Goal: Communication & Community: Answer question/provide support

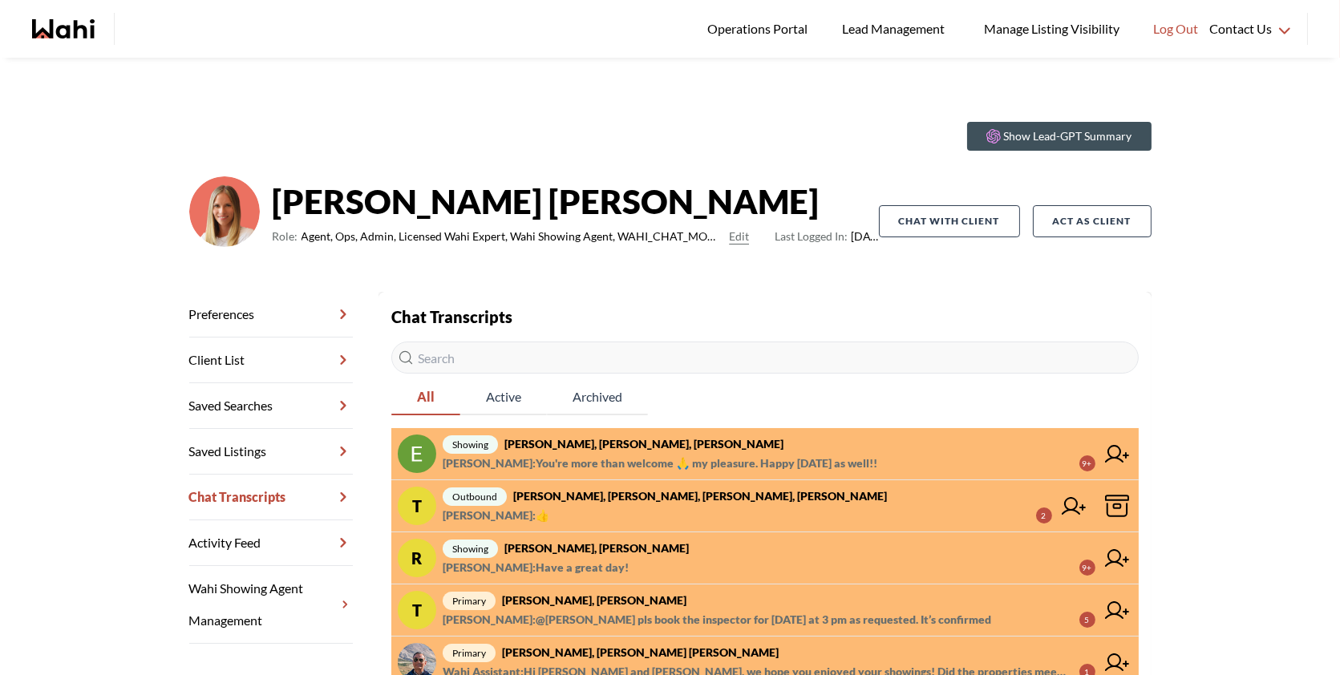
click at [596, 444] on strong "[PERSON_NAME], [PERSON_NAME], [PERSON_NAME]" at bounding box center [643, 444] width 279 height 14
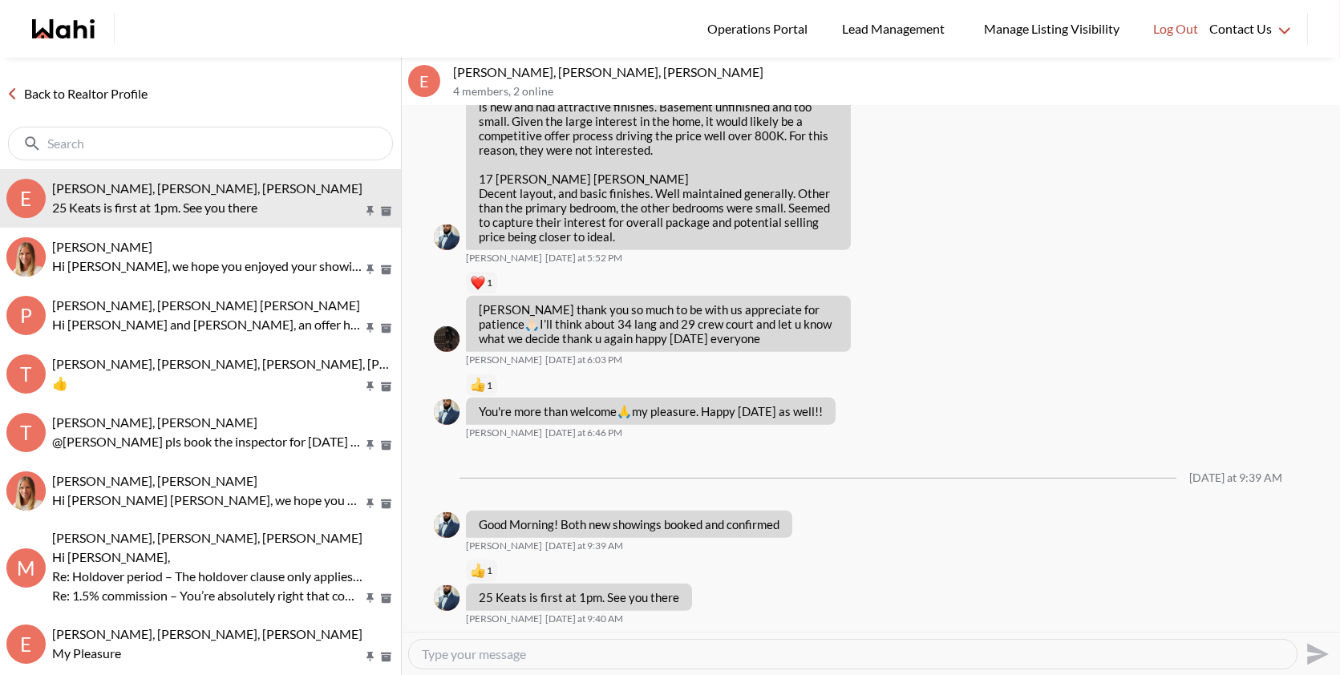
scroll to position [1722, 0]
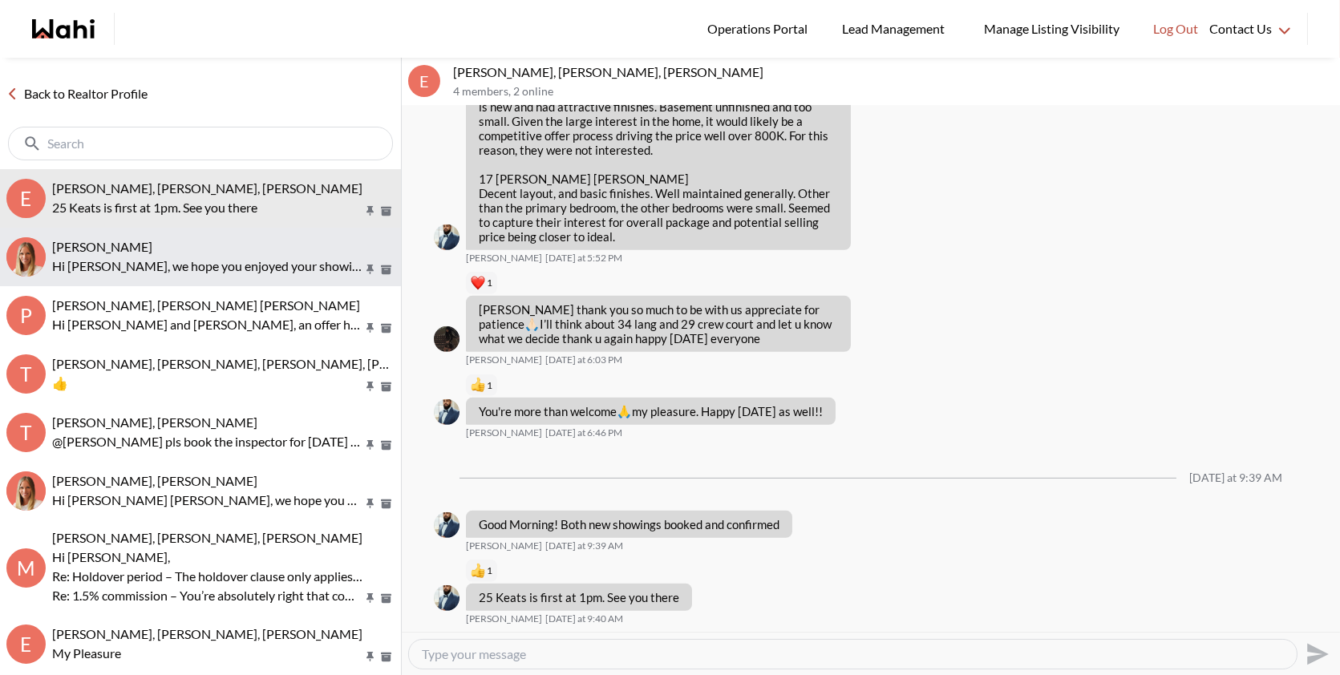
click at [237, 273] on p "Hi [PERSON_NAME], we hope you enjoyed your showings! Did the properties meet yo…" at bounding box center [207, 266] width 310 height 19
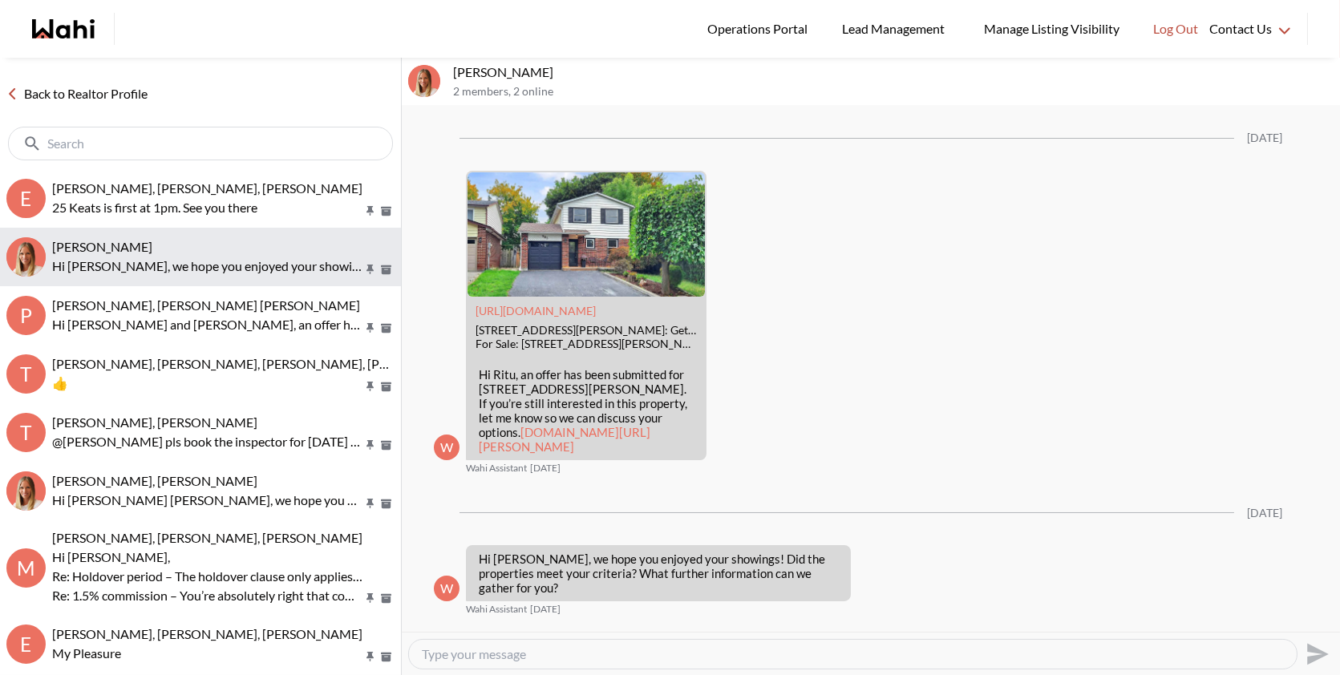
scroll to position [2148, 0]
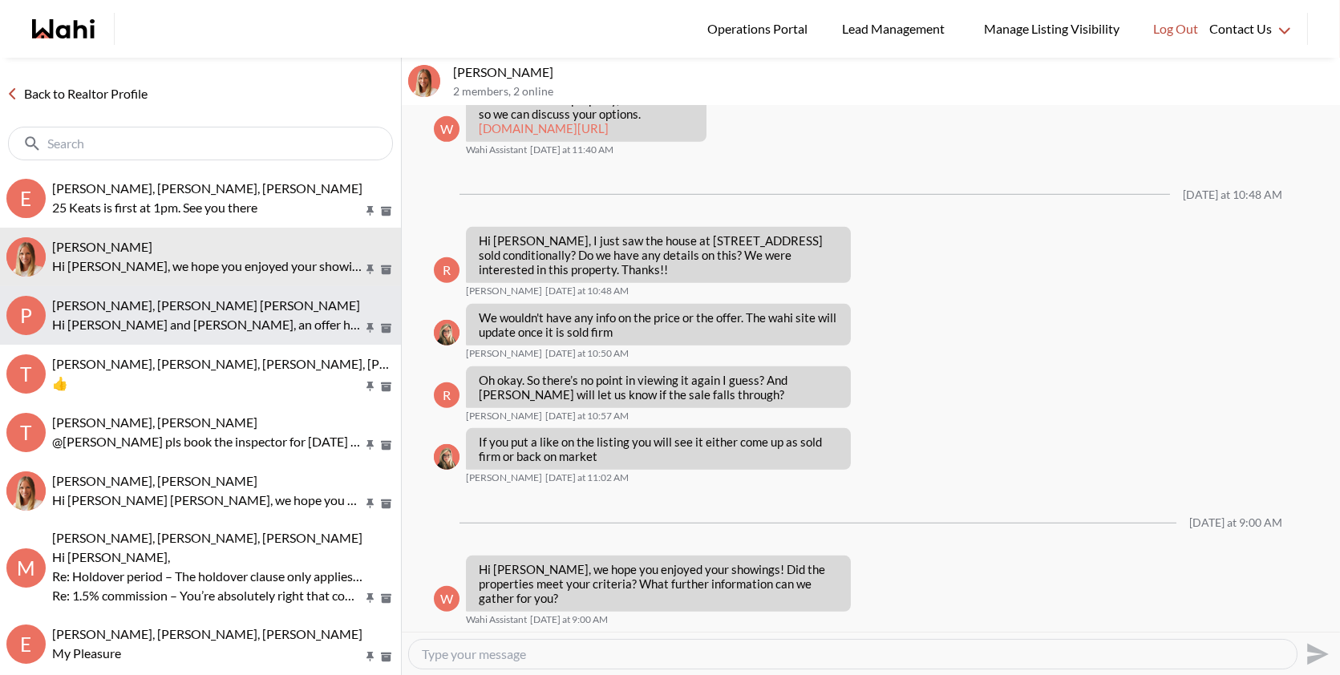
click at [230, 311] on span "[PERSON_NAME], [PERSON_NAME] [PERSON_NAME]" at bounding box center [206, 305] width 308 height 15
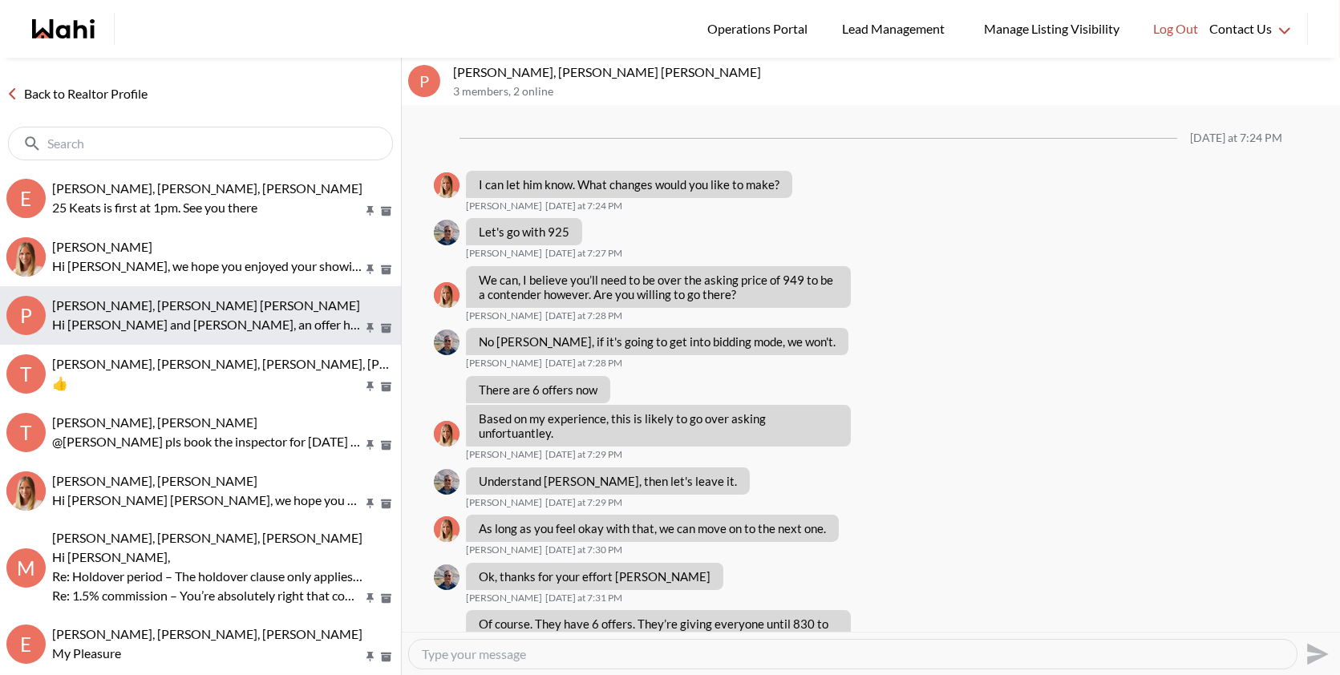
scroll to position [1660, 0]
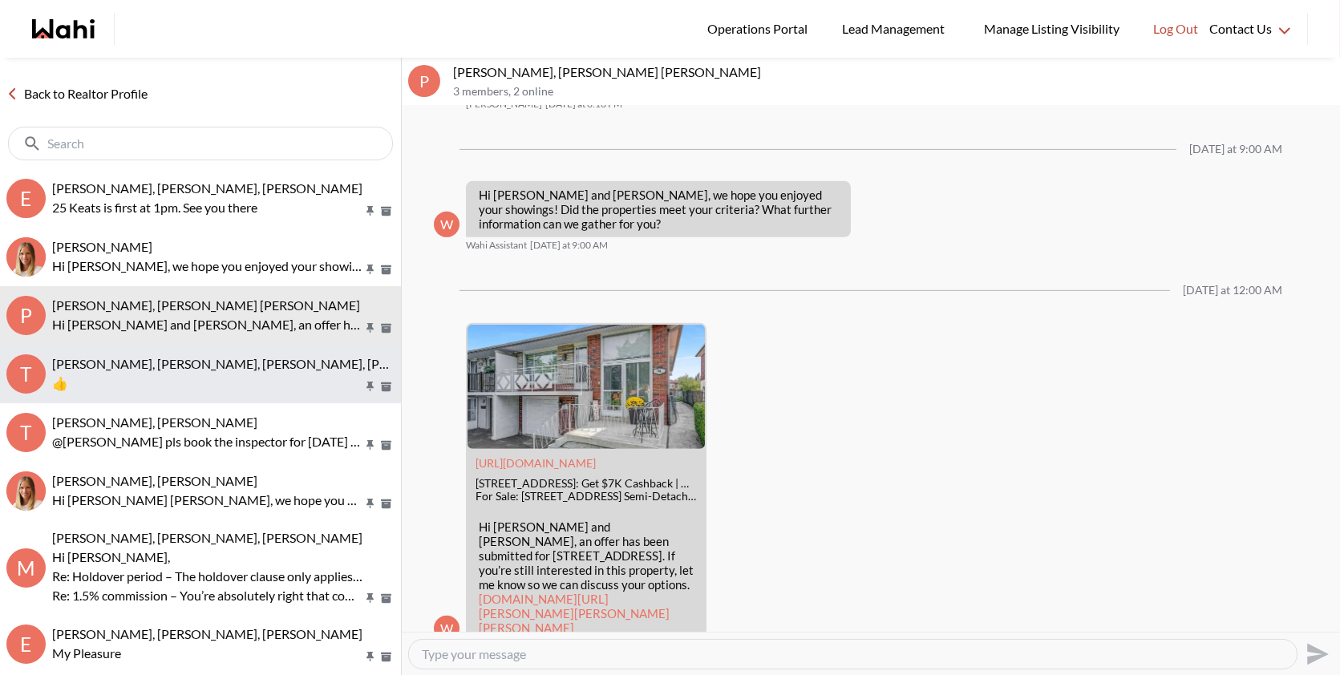
click at [209, 366] on span "[PERSON_NAME], [PERSON_NAME], [PERSON_NAME], [PERSON_NAME]" at bounding box center [259, 363] width 415 height 15
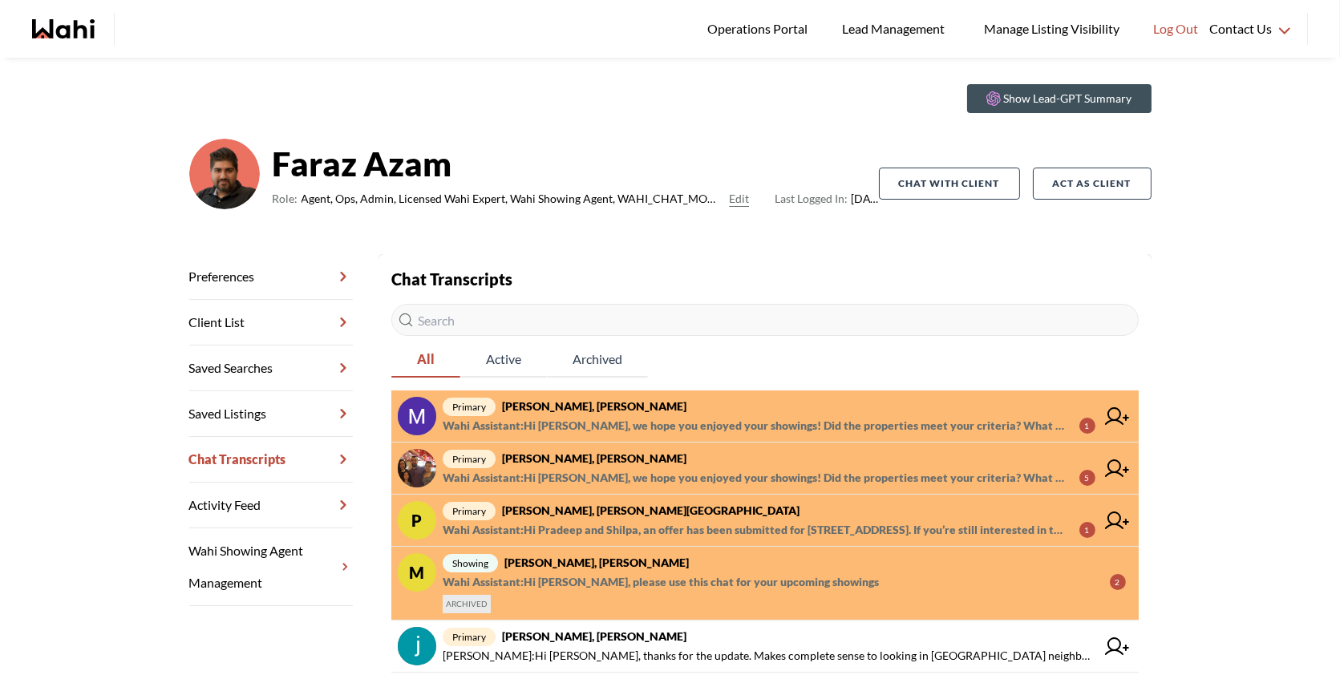
scroll to position [40, 0]
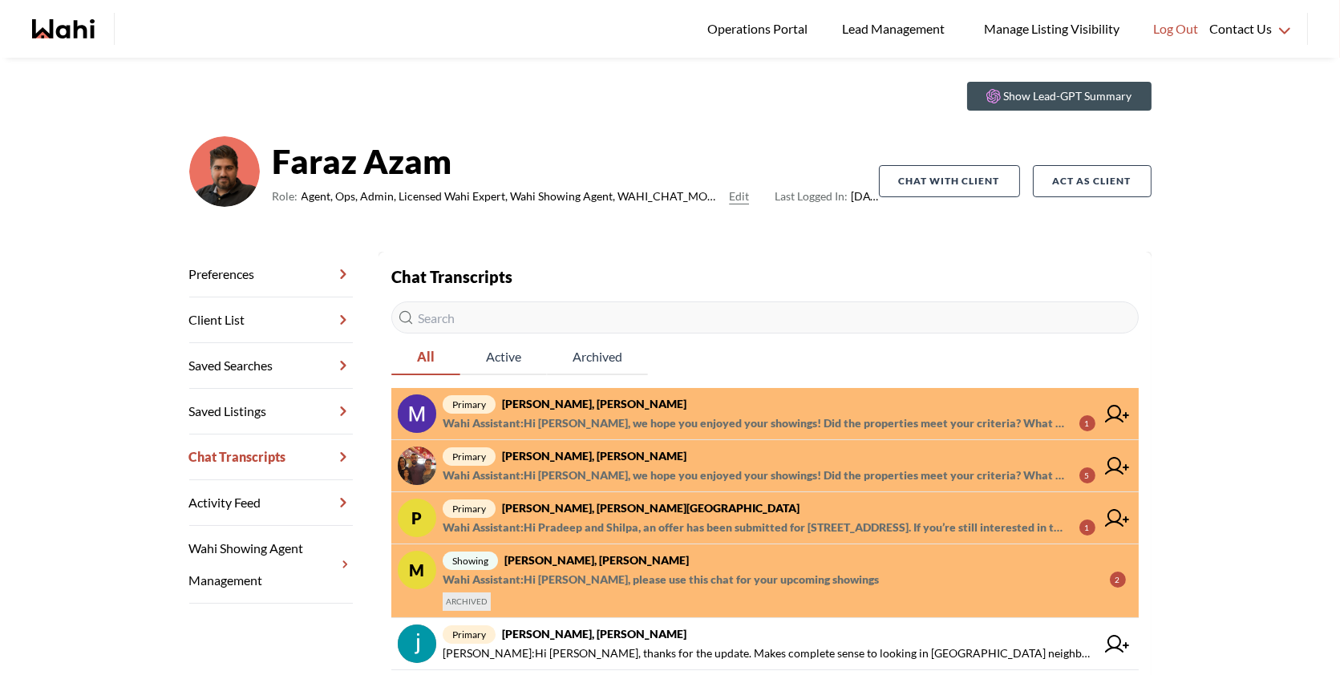
click at [615, 393] on link "primary Mayada Tarabay, Faraz Wahi Assistant : Hi Mayada, we hope you enjoyed y…" at bounding box center [764, 414] width 747 height 52
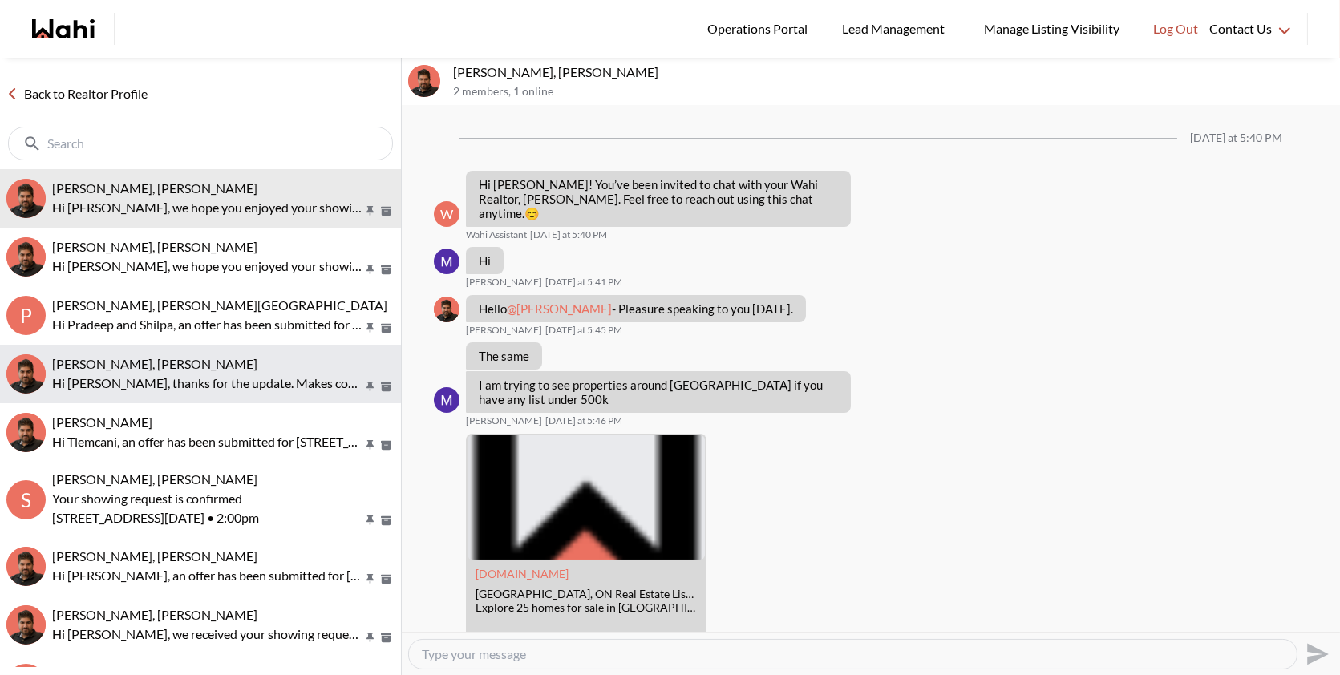
scroll to position [1514, 0]
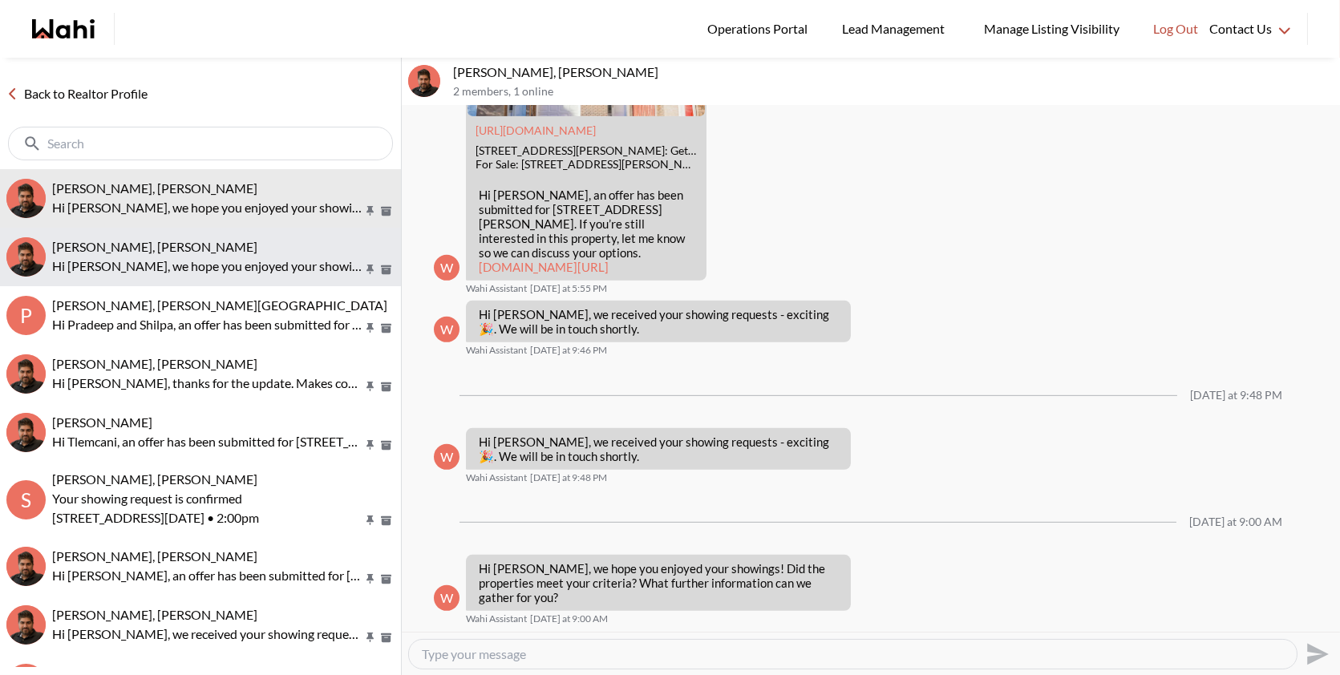
click at [213, 264] on p "Hi Ourayna, we hope you enjoyed your showings! Did the properties meet your cri…" at bounding box center [207, 266] width 310 height 19
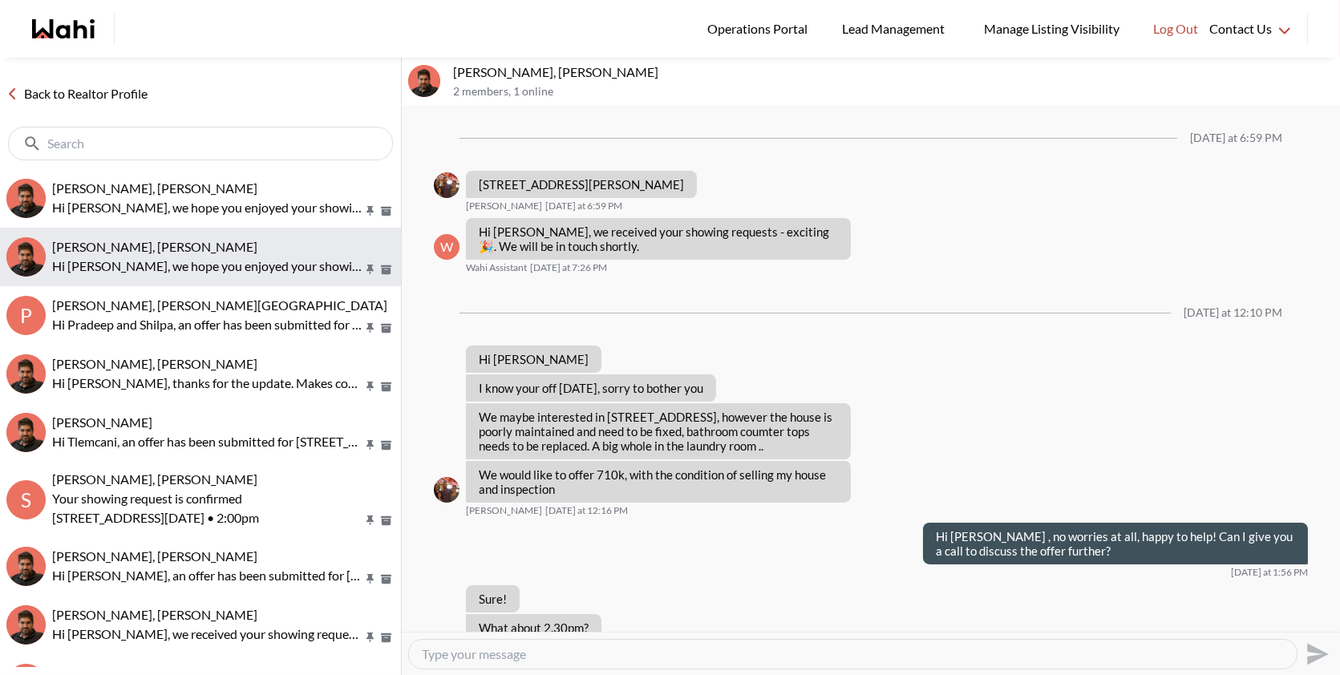
scroll to position [903, 0]
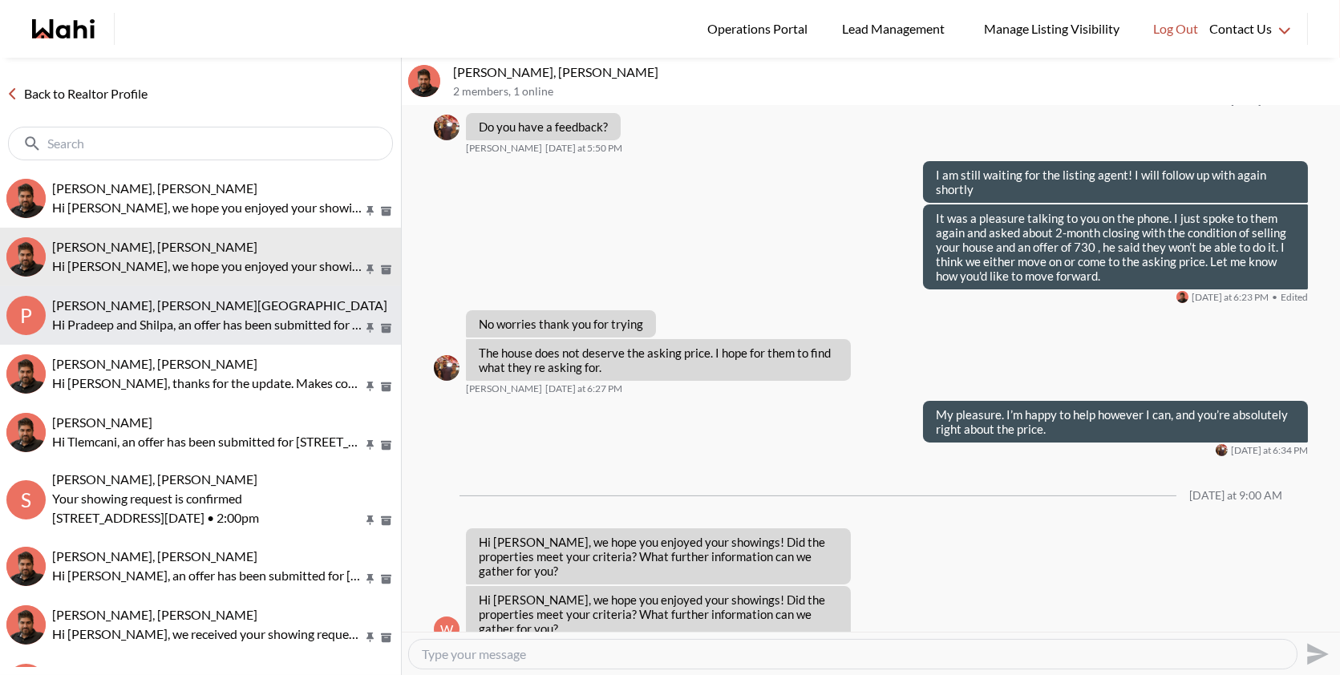
click at [197, 324] on p "Hi Pradeep and Shilpa, an offer has been submitted for 213 Riverwalk Dr, Markha…" at bounding box center [207, 324] width 310 height 19
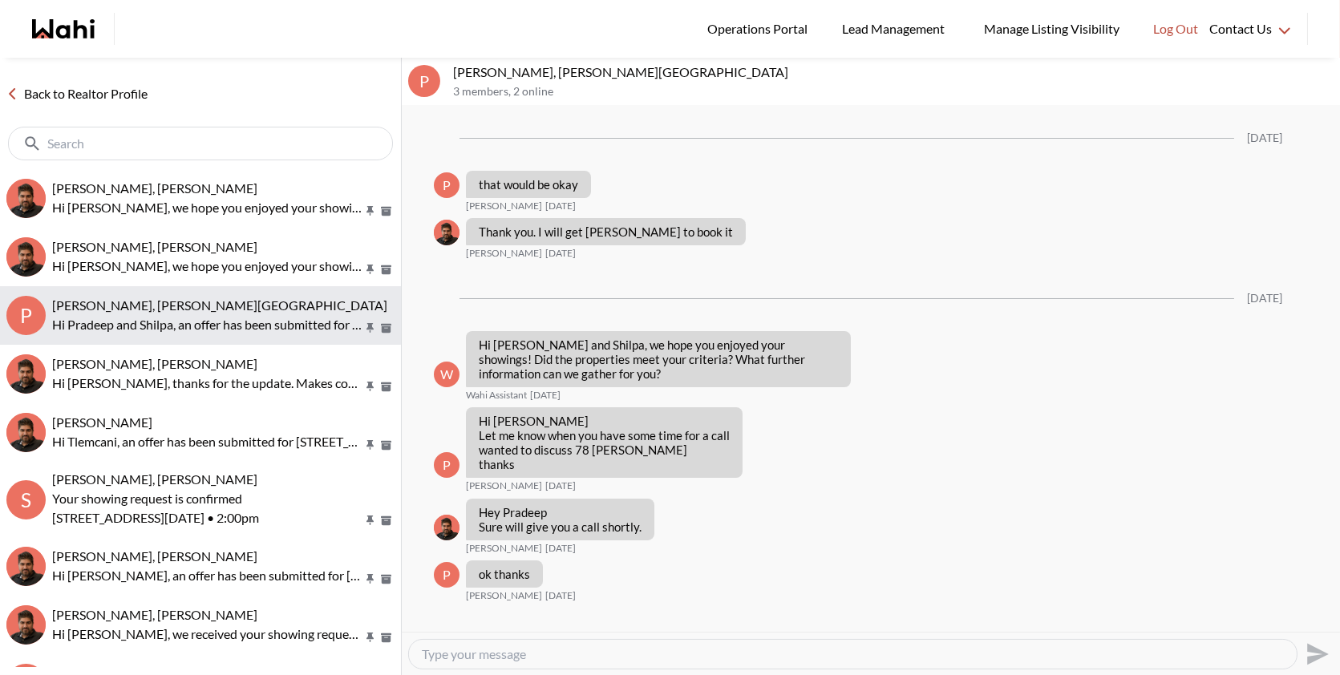
scroll to position [3260, 0]
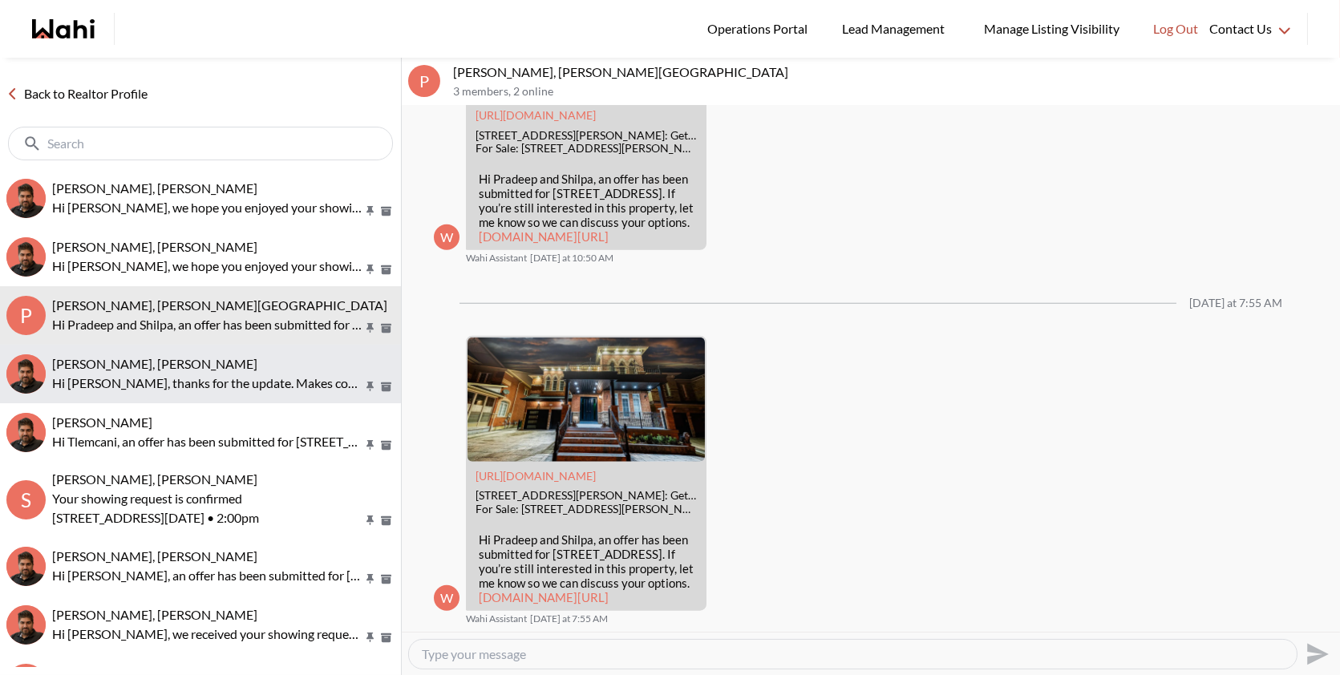
click at [177, 387] on p "Hi Souhel, thanks for the update. Makes complete sense to looking in Corso Ital…" at bounding box center [207, 383] width 310 height 19
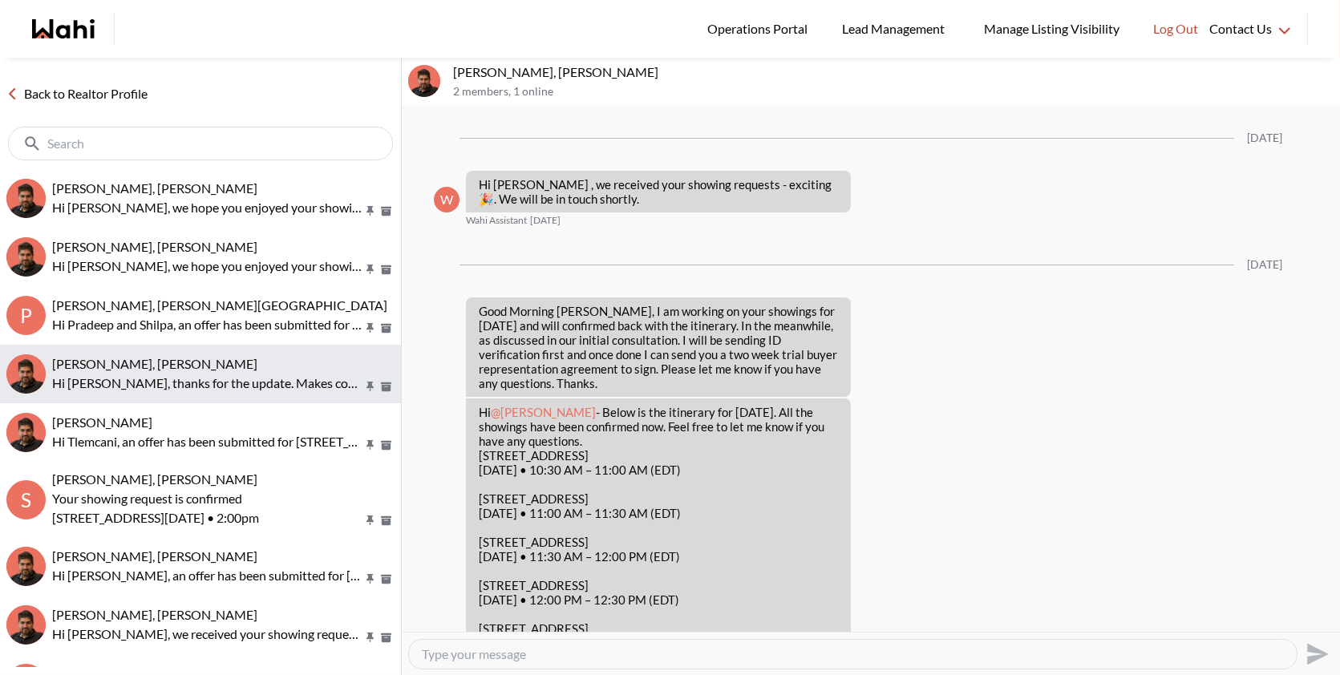
scroll to position [2748, 0]
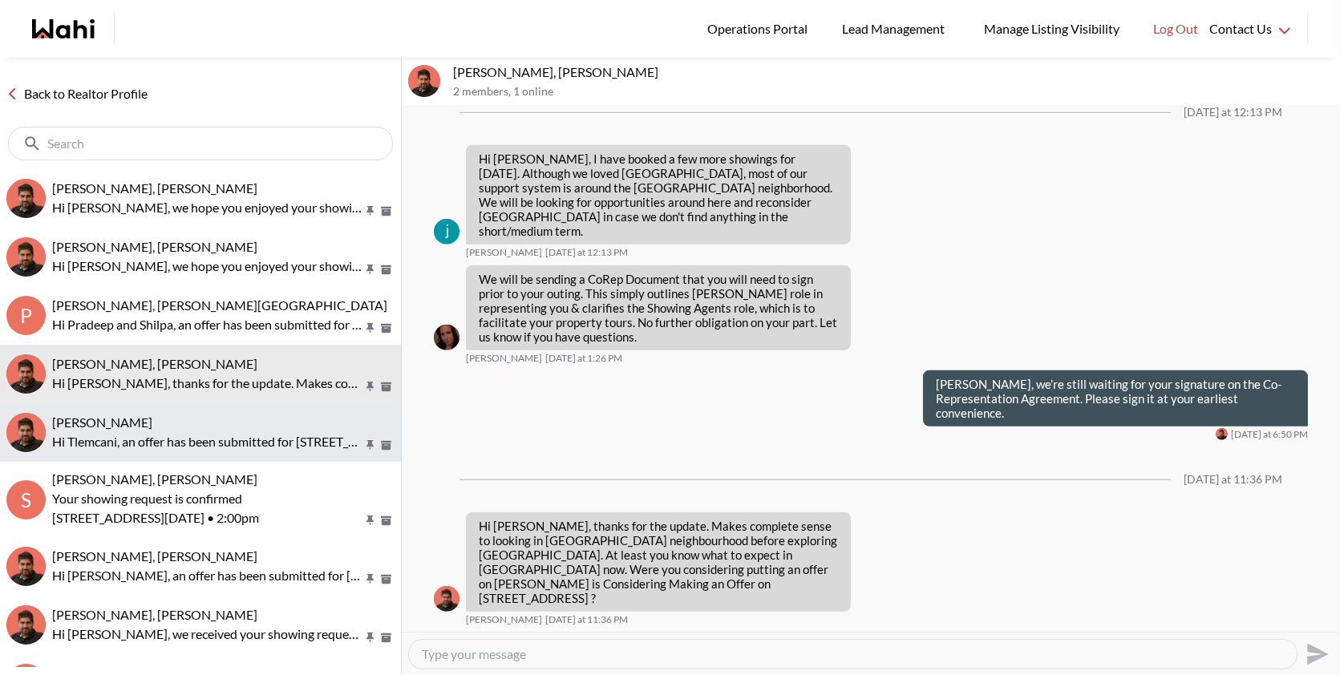
click at [181, 440] on p "Hi Tlemcani, an offer has been submitted for 1780 Plainridge Cres, Ottawa, Onta…" at bounding box center [207, 441] width 310 height 19
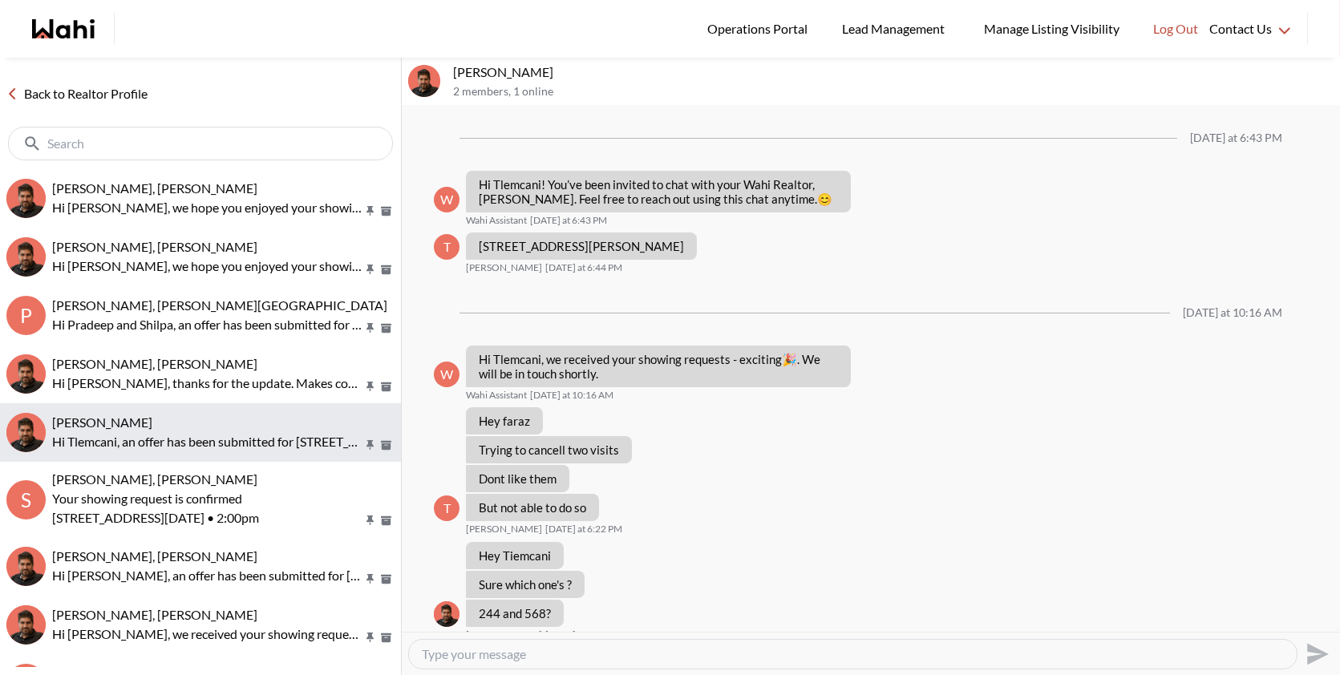
scroll to position [763, 0]
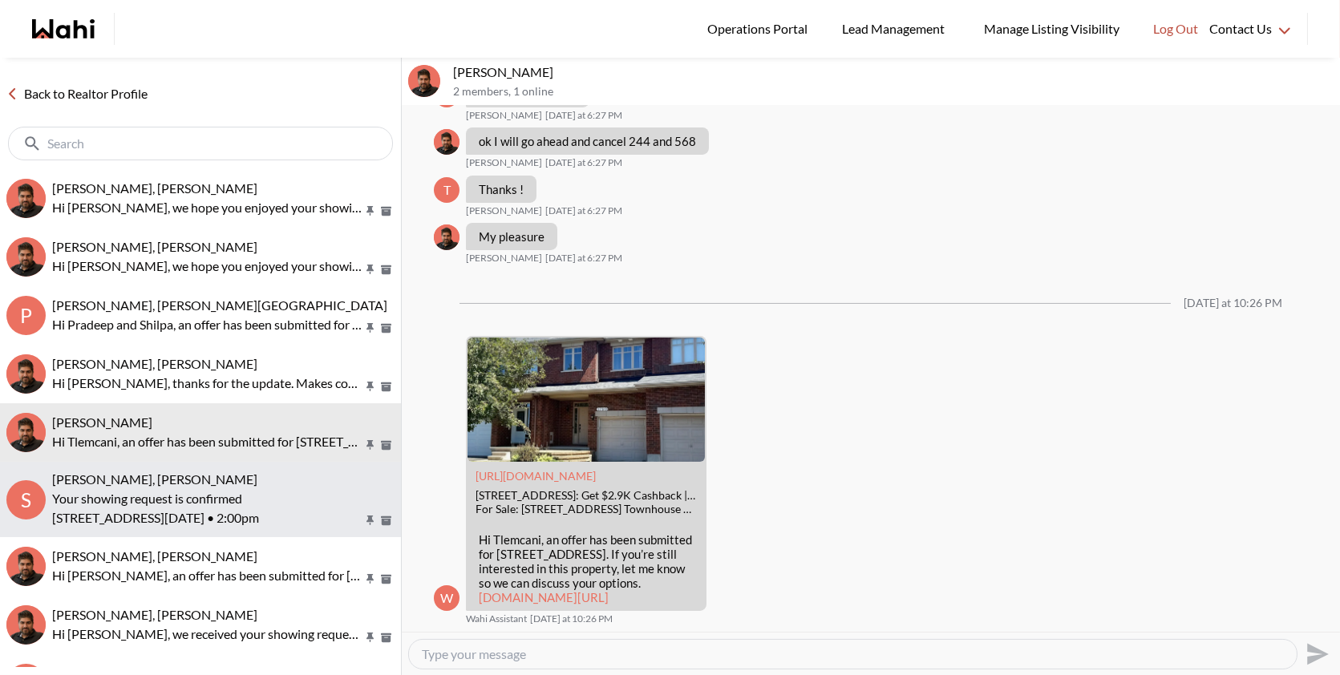
click at [193, 480] on div "Scott Seiling, Paul, Faraz" at bounding box center [223, 480] width 342 height 16
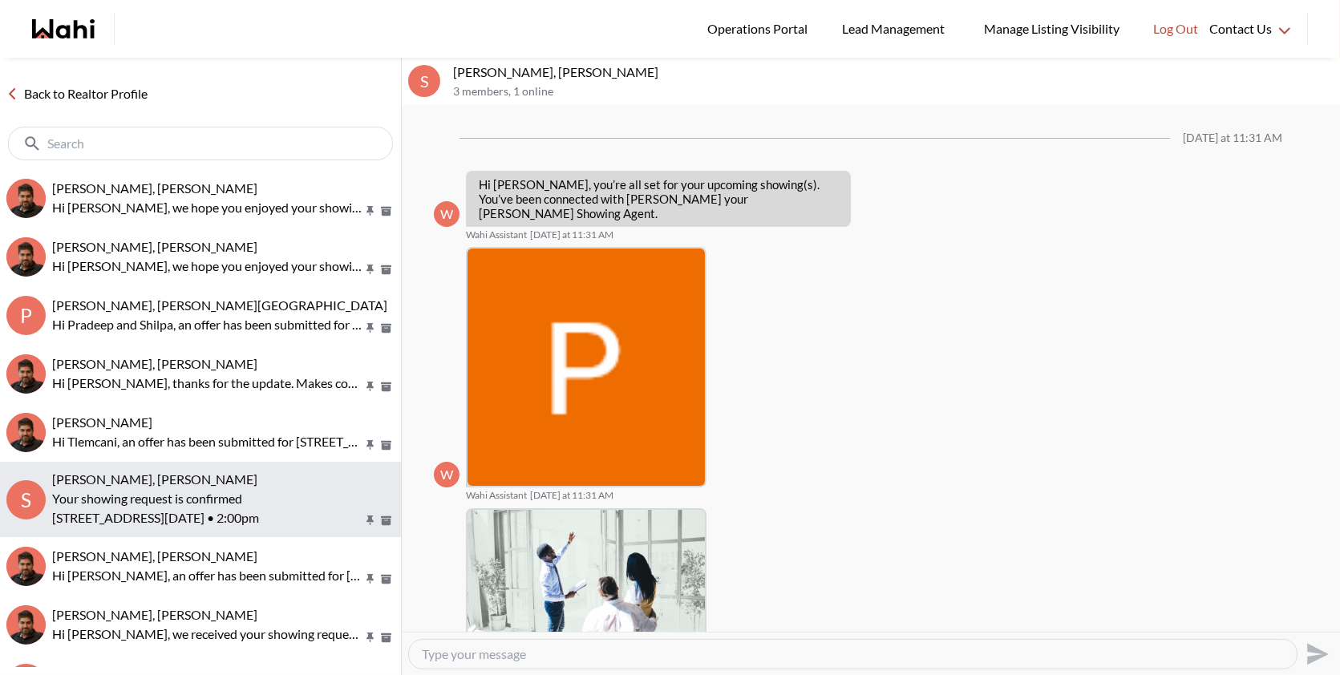
scroll to position [620, 0]
